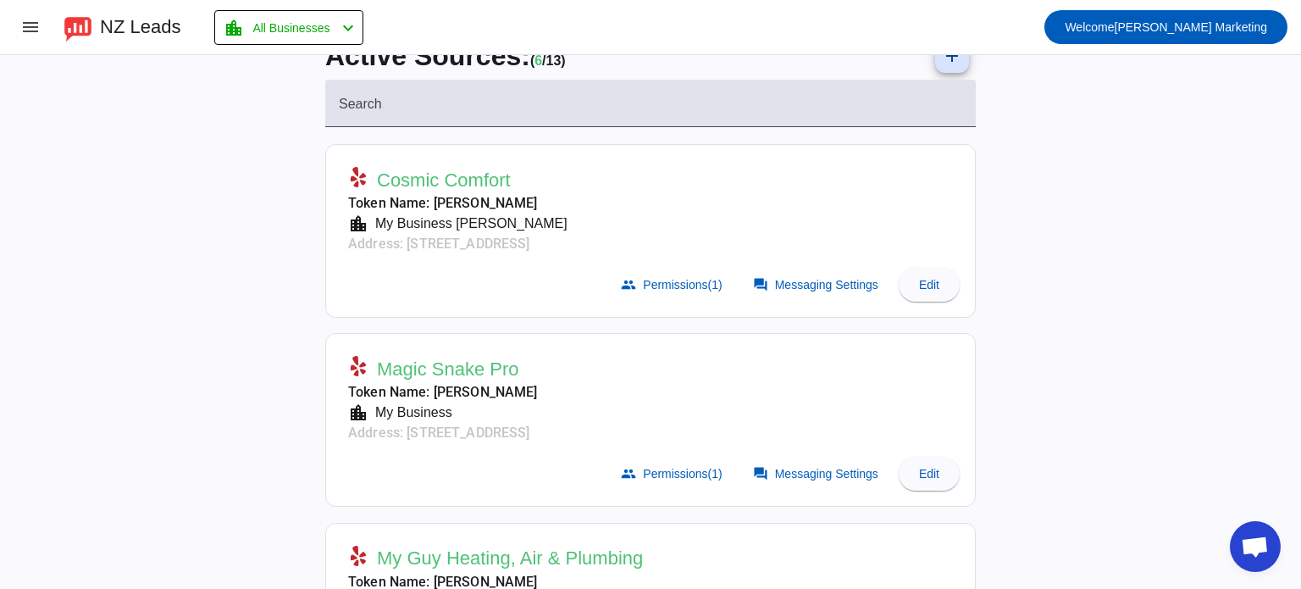
scroll to position [37, 0]
click at [30, 34] on mat-icon "menu" at bounding box center [30, 27] width 20 height 20
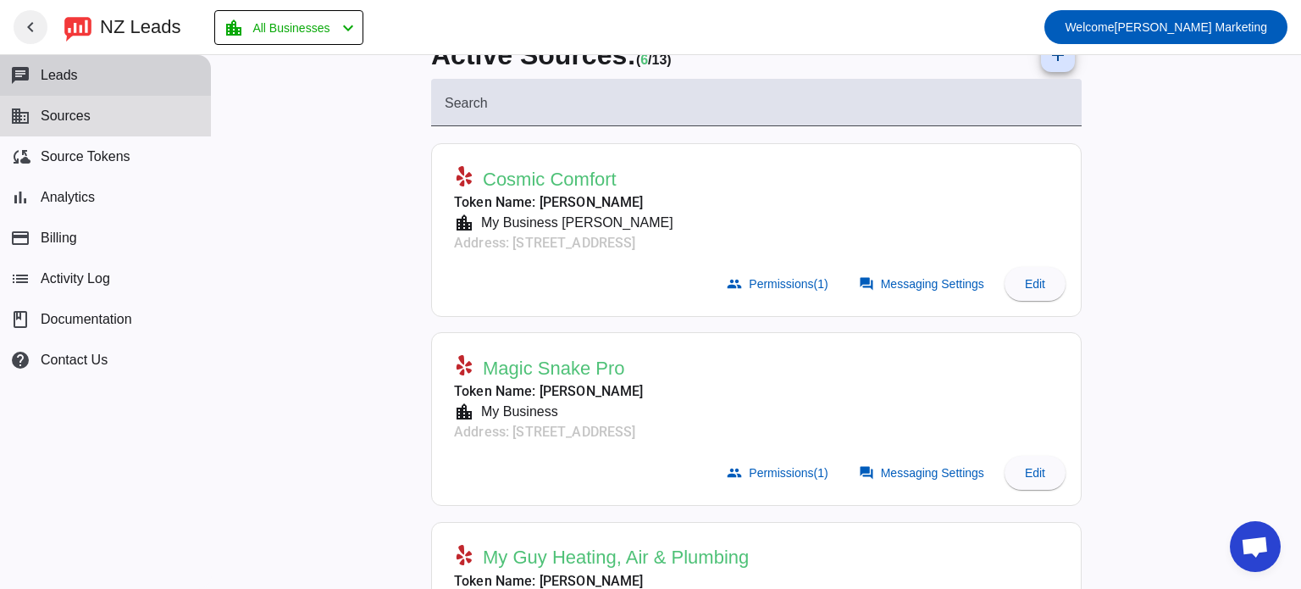
click at [103, 78] on button "chat Leads" at bounding box center [105, 75] width 211 height 41
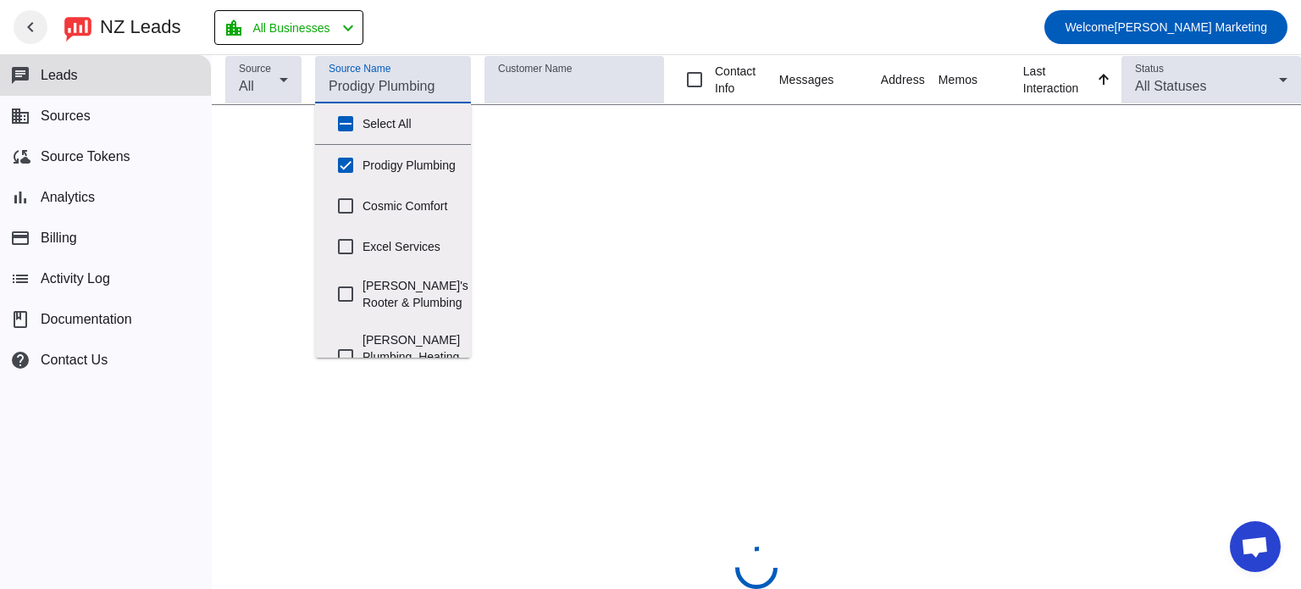
click at [420, 85] on input "Source Name" at bounding box center [393, 86] width 129 height 20
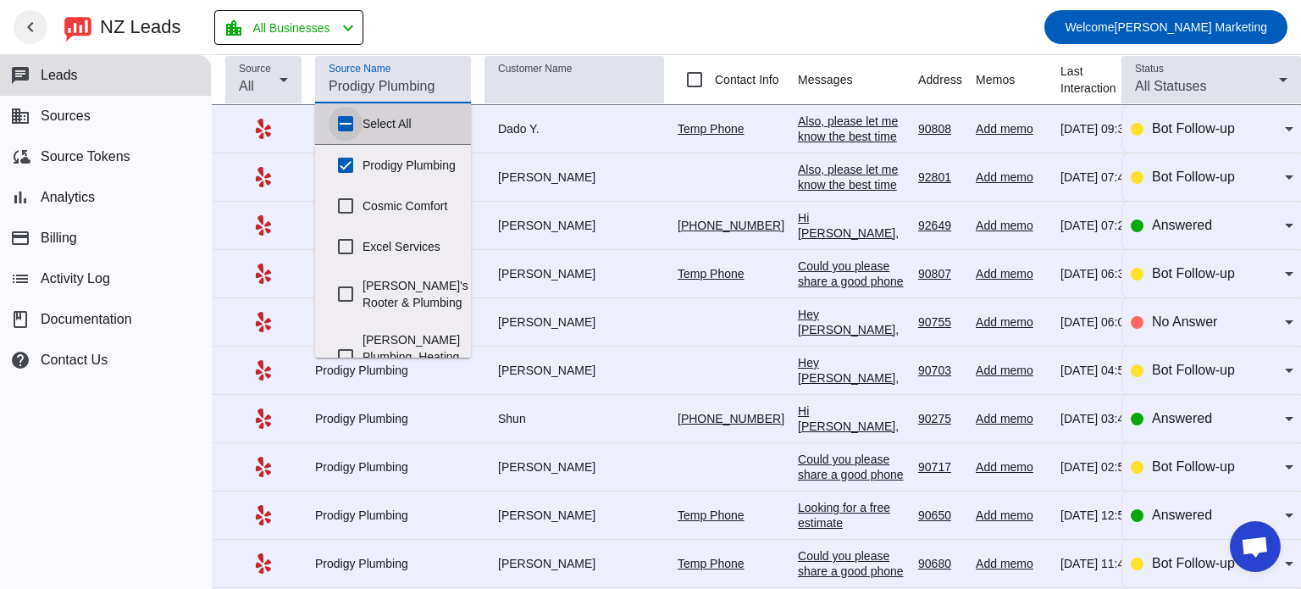
click at [351, 123] on input "Select All" at bounding box center [346, 124] width 34 height 34
checkbox input "true"
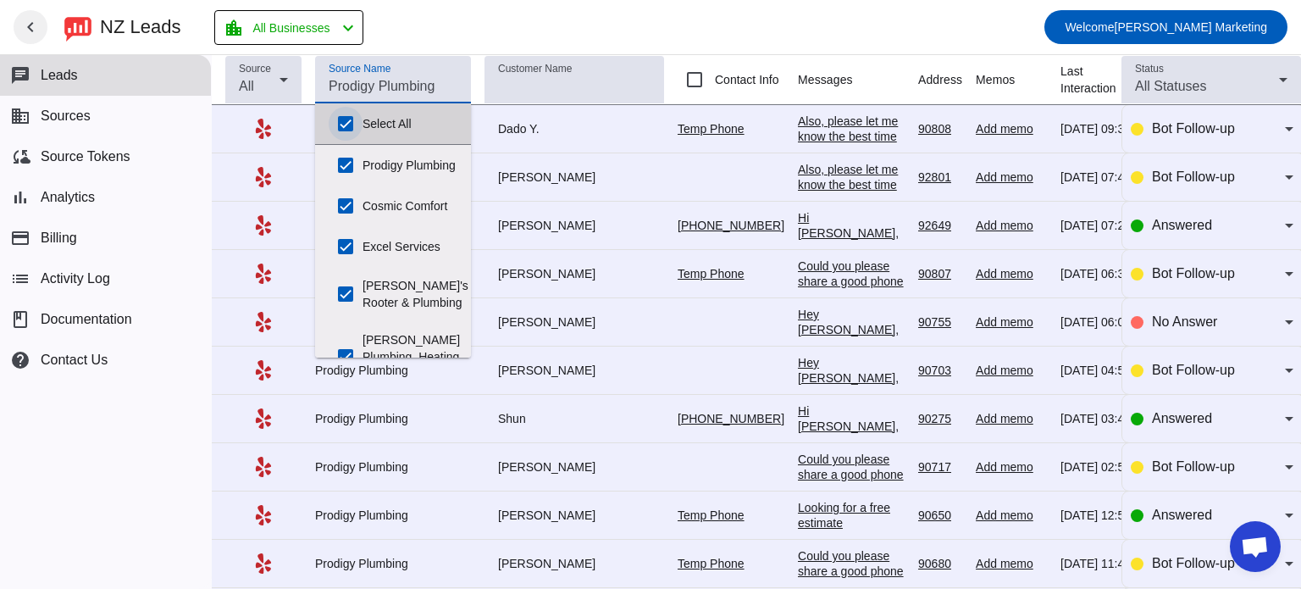
checkbox input "true"
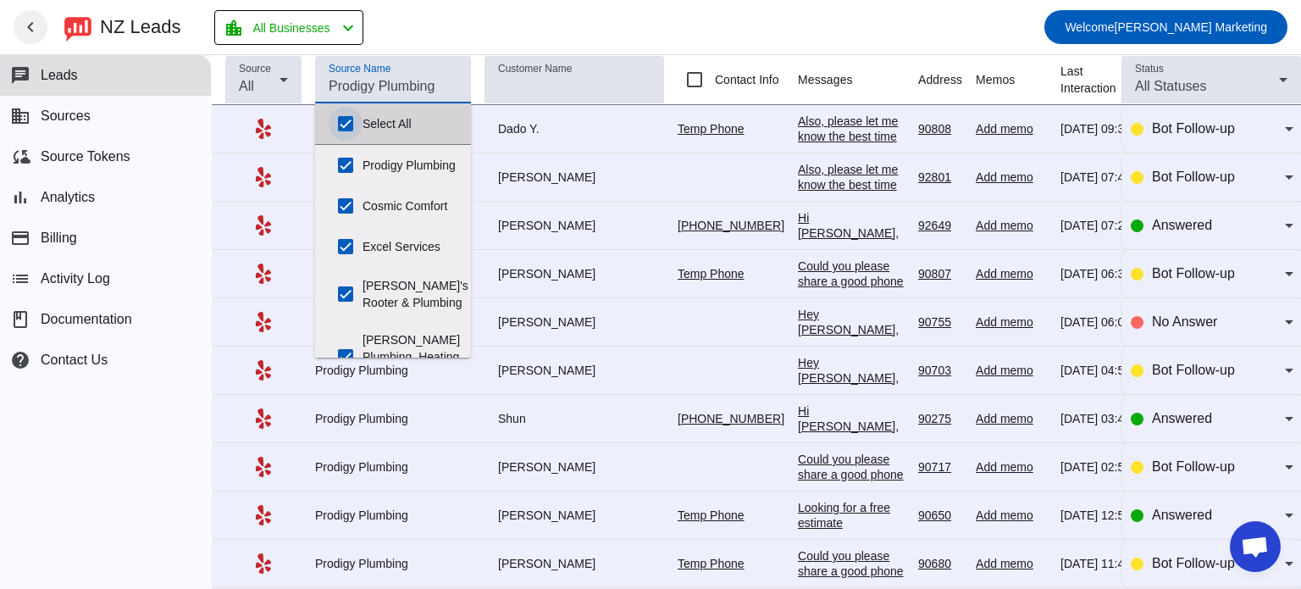
checkbox input "true"
click at [351, 123] on input "Select All" at bounding box center [346, 124] width 34 height 34
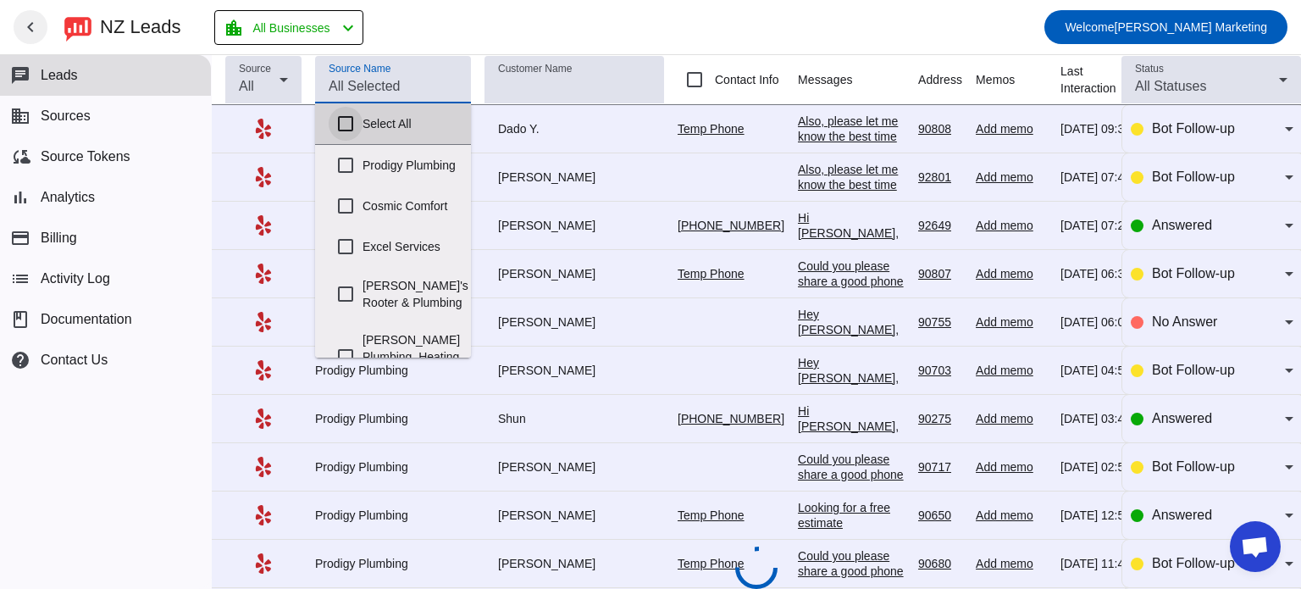
checkbox input "false"
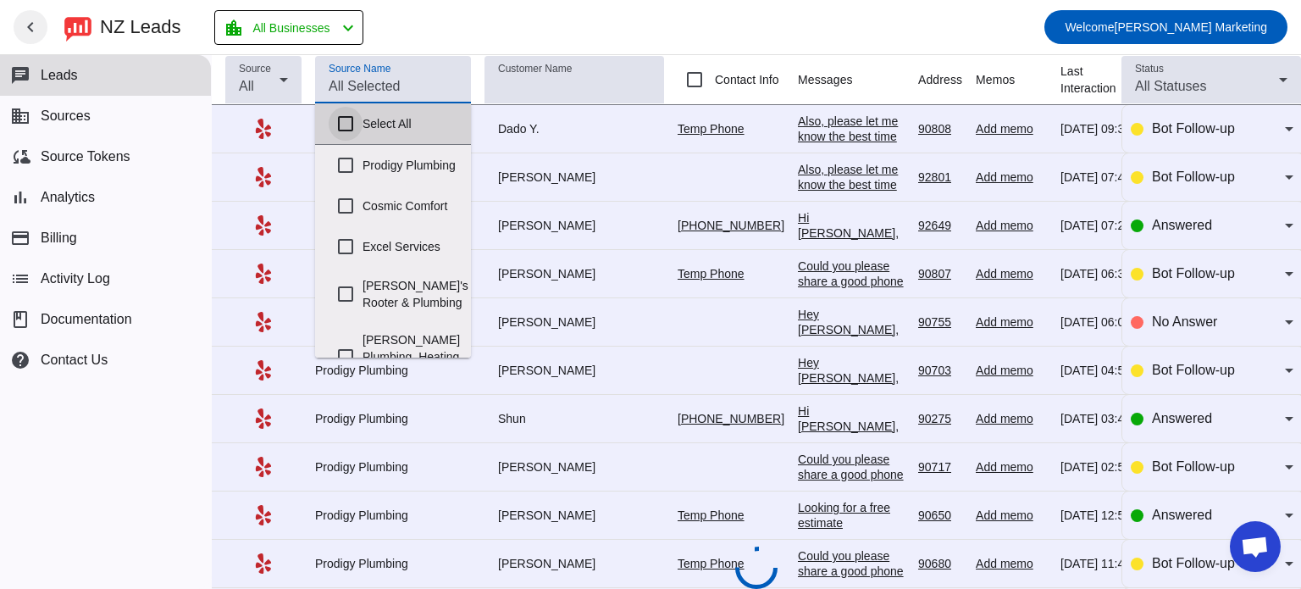
checkbox input "false"
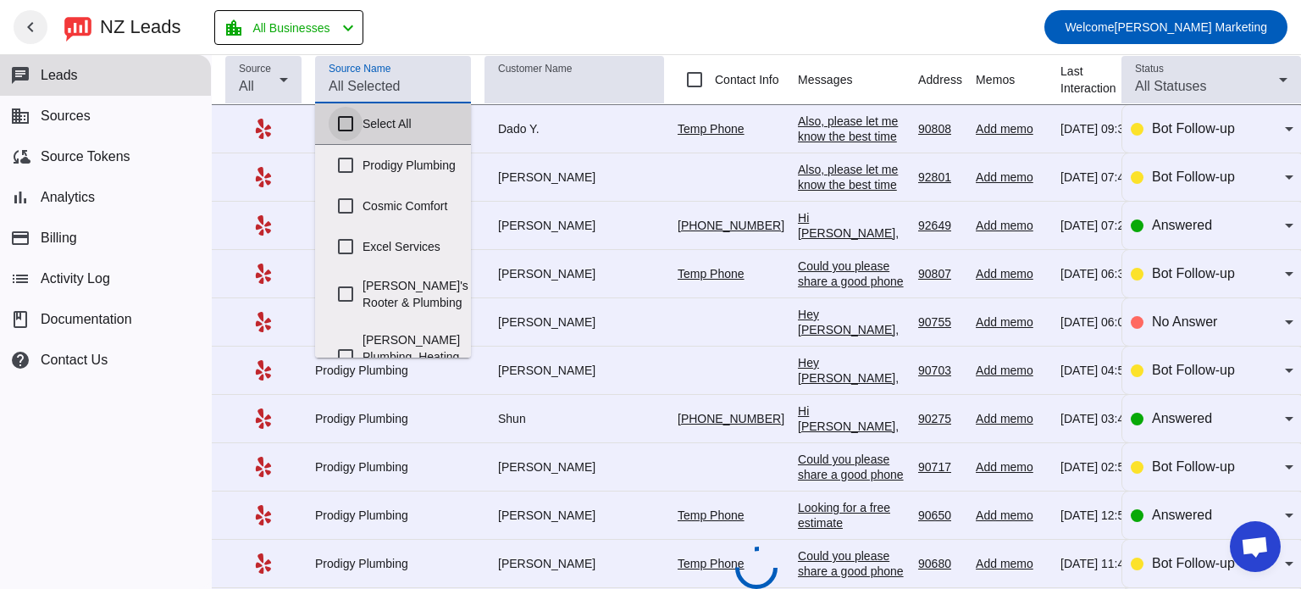
checkbox input "false"
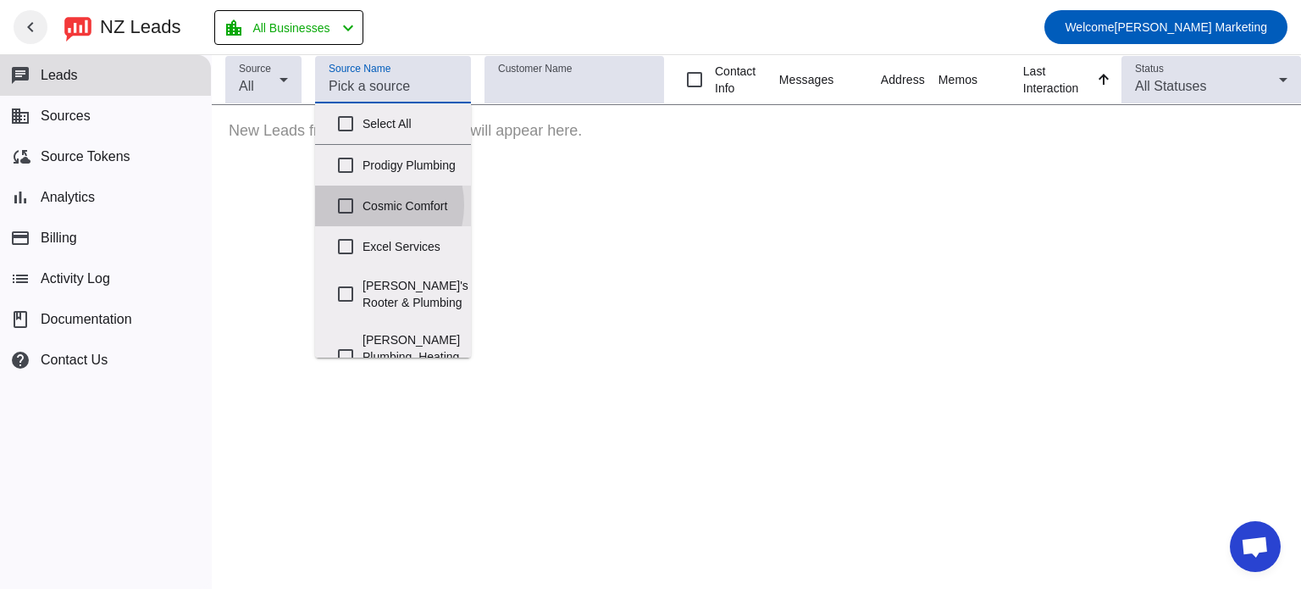
click at [368, 218] on label "Cosmic Comfort" at bounding box center [409, 205] width 95 height 37
click at [362, 218] on input "Cosmic Comfort" at bounding box center [346, 206] width 34 height 34
checkbox input "true"
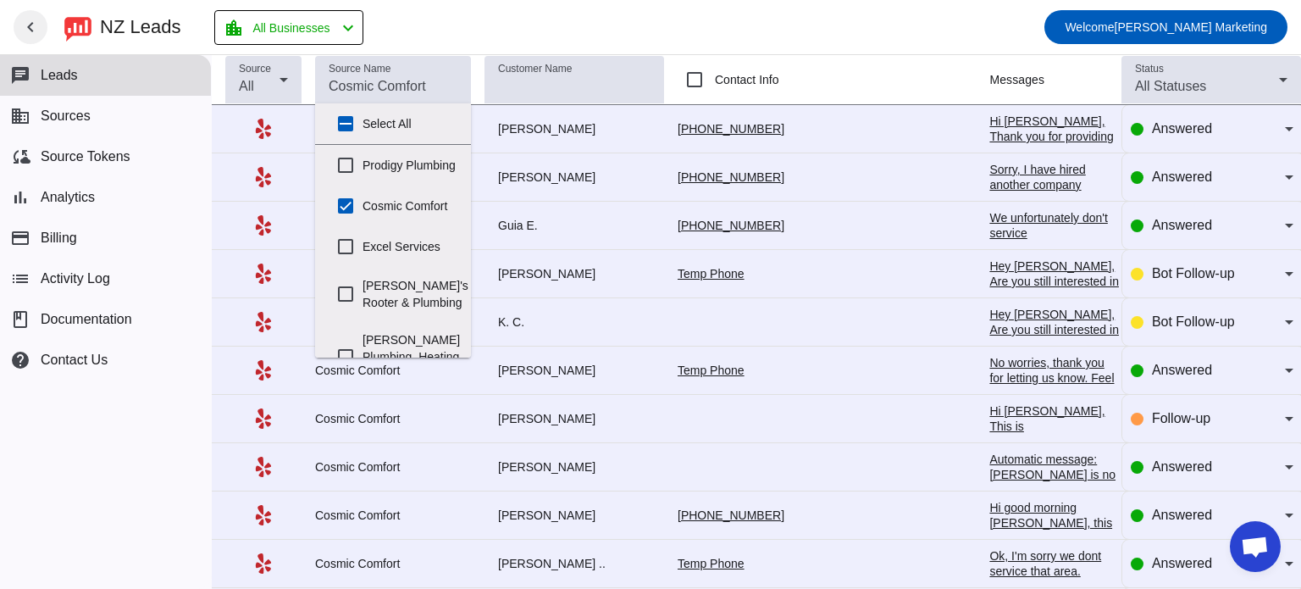
click at [657, 26] on mat-toolbar-row "chevron_left [GEOGRAPHIC_DATA] Leads location_city All Businesses chevron_left …" at bounding box center [650, 27] width 1301 height 54
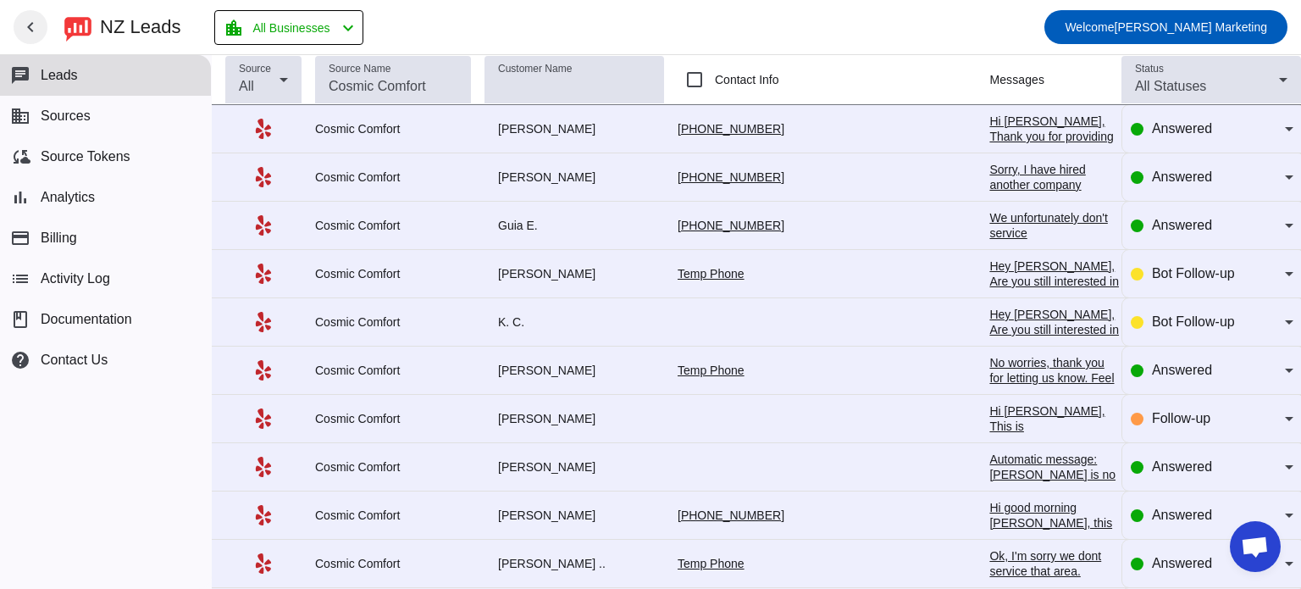
scroll to position [0, 115]
